Goal: Transaction & Acquisition: Purchase product/service

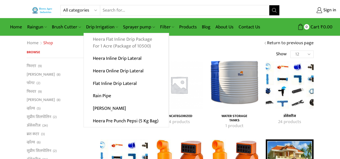
click at [117, 45] on link "Heera Flat Inline Drip Package For 1 Acre (Package of 10500)" at bounding box center [126, 42] width 85 height 19
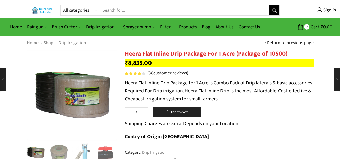
click at [168, 41] on div "Home Shop Drip Irrigation Return to previous page" at bounding box center [170, 43] width 294 height 7
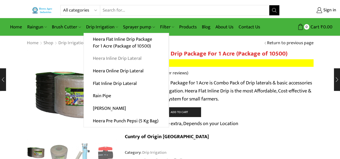
click at [113, 60] on link "Heera Inline Drip Lateral" at bounding box center [126, 58] width 85 height 13
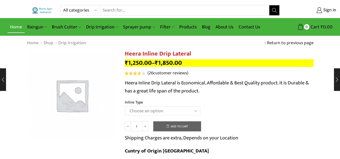
click at [19, 27] on link "Home" at bounding box center [16, 27] width 17 height 12
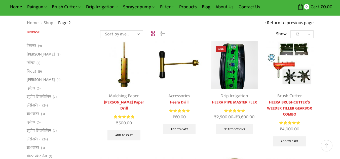
scroll to position [30, 0]
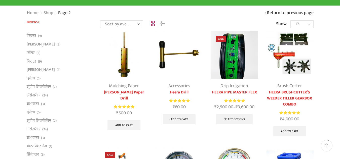
click at [12, 10] on div "Home Shop Page 2 Page 2 Return to previous page" at bounding box center [170, 13] width 340 height 14
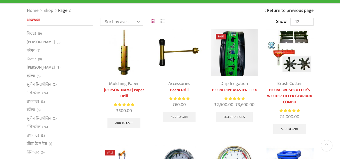
scroll to position [10, 0]
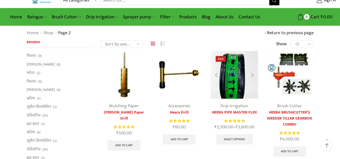
click at [241, 91] on img at bounding box center [235, 75] width 48 height 48
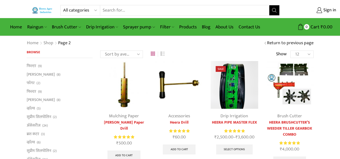
scroll to position [10, 0]
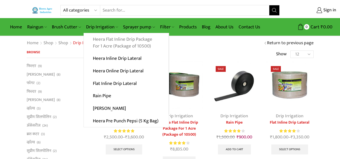
click at [117, 50] on link "Heera Flat Inline Drip Package For 1 Acre (Package of 10500)" at bounding box center [126, 42] width 85 height 19
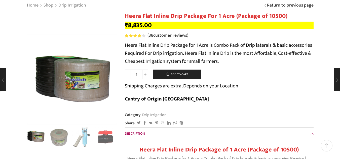
scroll to position [60, 0]
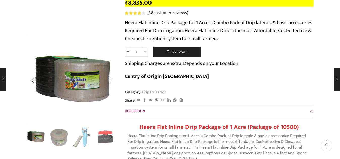
click at [111, 82] on div "Next slide" at bounding box center [111, 80] width 13 height 13
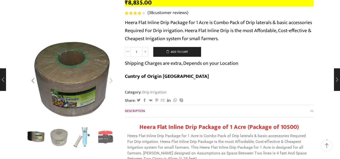
click at [111, 82] on div "Next slide" at bounding box center [111, 80] width 13 height 13
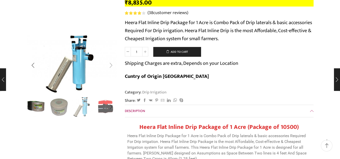
click at [112, 68] on div "Next slide" at bounding box center [111, 65] width 13 height 13
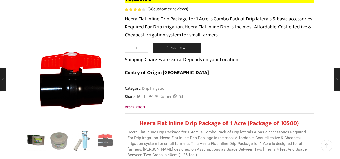
scroll to position [0, 0]
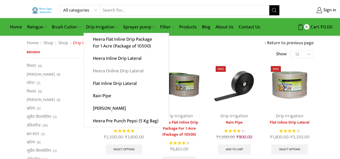
click at [110, 70] on link "Heera Online Drip Lateral" at bounding box center [126, 71] width 85 height 13
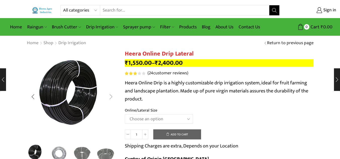
click at [111, 96] on div "Next slide" at bounding box center [111, 97] width 13 height 13
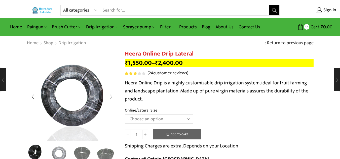
click at [111, 96] on div "Next slide" at bounding box center [111, 97] width 13 height 13
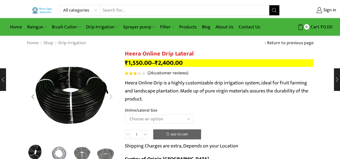
click at [111, 96] on div "Next slide" at bounding box center [111, 97] width 13 height 13
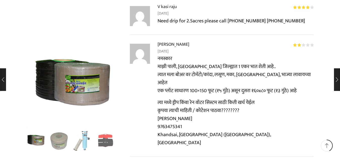
scroll to position [2114, 0]
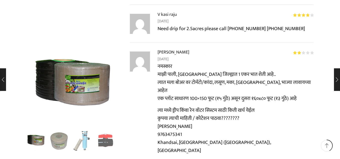
click at [328, 146] on span at bounding box center [326, 146] width 5 height 5
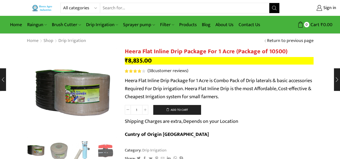
scroll to position [0, 0]
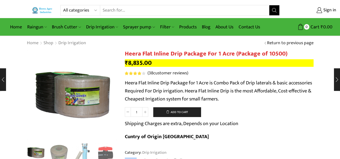
drag, startPoint x: 328, startPoint y: 146, endPoint x: 290, endPoint y: 133, distance: 40.4
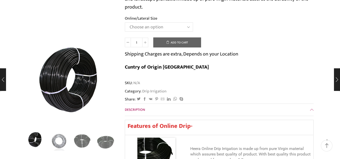
scroll to position [81, 0]
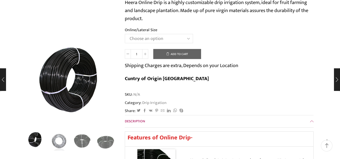
click at [176, 42] on select "Choose an option Heera Online 16MM Heera Online GOLD 16MM Heera Online 12MM Hee…" at bounding box center [159, 38] width 68 height 9
click at [125, 34] on select "Choose an option Heera Online 16MM Heera Online GOLD 16MM Heera Online 12MM Hee…" at bounding box center [159, 38] width 68 height 9
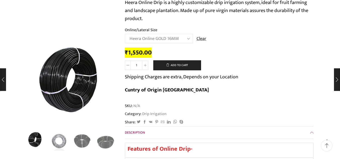
select select "Heera Online GOLD 16MM"
click at [189, 38] on select "Choose an option Heera Online 16MM Heera Online GOLD 16MM Heera Online 12MM Hee…" at bounding box center [159, 38] width 68 height 9
click at [125, 34] on select "Choose an option Heera Online 16MM Heera Online GOLD 16MM Heera Online 12MM Hee…" at bounding box center [159, 38] width 68 height 9
click at [272, 34] on td "Choose an option Heera Online 16MM Heera Online GOLD 16MM Heera Online 12MM Hee…" at bounding box center [219, 41] width 189 height 14
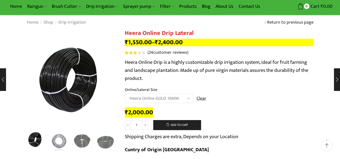
scroll to position [0, 0]
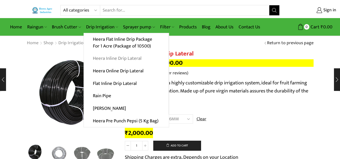
click at [111, 60] on link "Heera Inline Drip Lateral" at bounding box center [126, 58] width 85 height 13
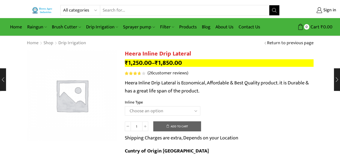
click at [162, 111] on select "Choose an option Heera Inline 12 MM (30CM) Heera Inline 12 MM (38CM) Heera Inli…" at bounding box center [163, 110] width 76 height 9
click at [125, 106] on select "Choose an option Heera Inline 12 MM (30CM) Heera Inline 12 MM (38CM) Heera Inli…" at bounding box center [163, 110] width 76 height 9
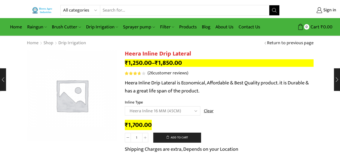
select select "Heera Inline 16 MM (45CM)"
click at [262, 91] on p "Heera Inline Drip Lateral is Economical, Affordable & Best Quality product. it …" at bounding box center [219, 87] width 189 height 16
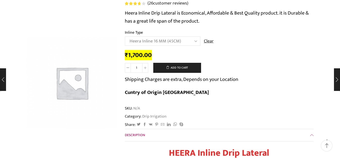
scroll to position [70, 0]
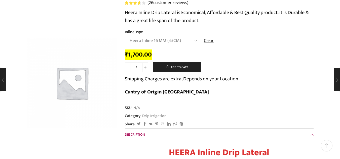
click at [246, 129] on link "Description" at bounding box center [219, 135] width 189 height 12
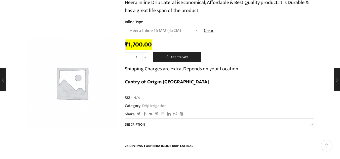
scroll to position [121, 0]
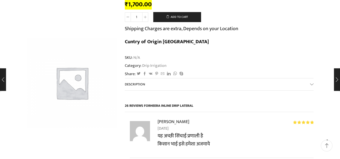
click at [313, 79] on link "Description" at bounding box center [219, 85] width 189 height 12
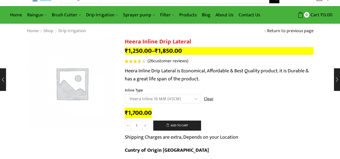
scroll to position [0, 0]
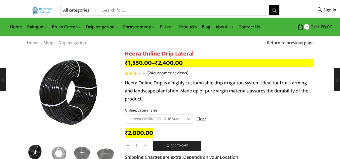
select select "Heera Online GOLD 16MM"
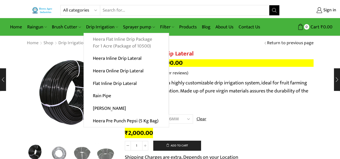
click at [98, 40] on link "Heera Flat Inline Drip Package For 1 Acre (Package of 10500)" at bounding box center [126, 42] width 85 height 19
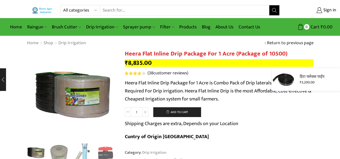
click at [336, 81] on div "हिरा फ्लेक्स पाईप ₹ 3,200.00" at bounding box center [306, 79] width 68 height 23
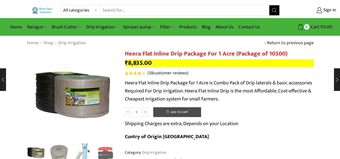
click at [176, 111] on button "Add to cart" at bounding box center [177, 112] width 48 height 10
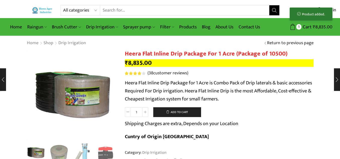
click at [311, 13] on div "Product added." at bounding box center [311, 14] width 43 height 13
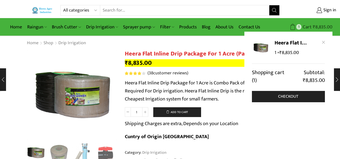
click at [296, 26] on span "1" at bounding box center [298, 26] width 5 height 5
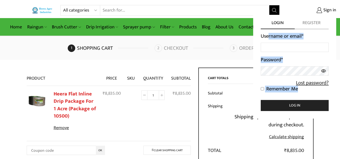
click at [272, 37] on form "Username or email * Password * Lost password? Remember Me Log in" at bounding box center [295, 72] width 68 height 79
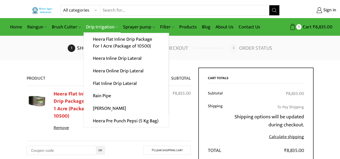
click at [95, 27] on link "Drip Irrigation" at bounding box center [102, 27] width 37 height 12
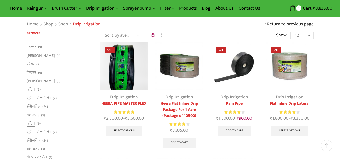
scroll to position [20, 0]
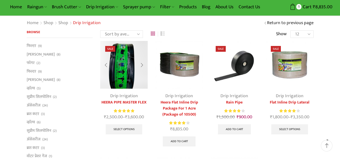
click at [111, 81] on img at bounding box center [124, 65] width 48 height 48
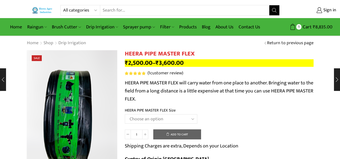
click at [181, 120] on select "Choose an option HEERA PIPE MASTER FLEX 3″ HEERA PIPE MASTER FLEX 4″" at bounding box center [161, 119] width 72 height 9
click at [91, 12] on select "All categories Accessories Air Release Valve Brush Cutter Domestic Use Drip Irr…" at bounding box center [81, 10] width 37 height 10
select select "drip-irrigation"
click at [63, 5] on select "All categories Accessories Air Release Valve Brush Cutter Domestic Use Drip Irr…" at bounding box center [81, 10] width 37 height 10
click at [13, 25] on link "Home" at bounding box center [16, 27] width 17 height 12
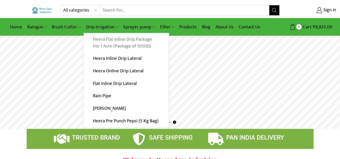
click at [129, 42] on link "Heera Flat Inline Drip Package For 1 Acre (Package of 10500)" at bounding box center [126, 42] width 85 height 19
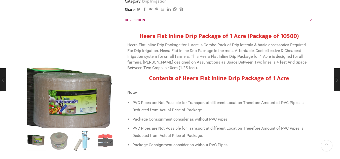
scroll to position [171, 0]
